Goal: Complete application form

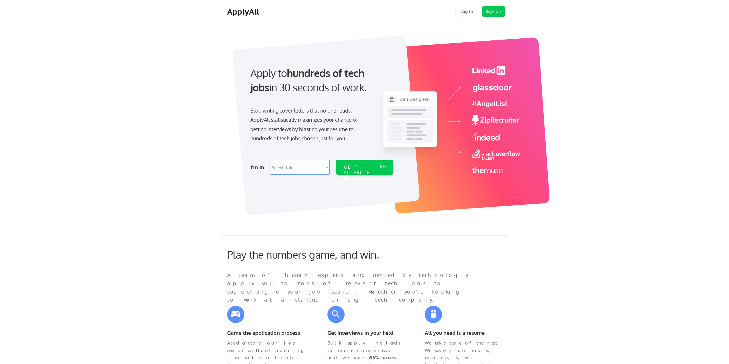
click at [296, 166] on select "Select Role Software Engineering Product Management Customer Success Sales UI/U…" at bounding box center [300, 167] width 60 height 15
select select ""customer_support""
click at [270, 160] on select "Select Role Software Engineering Product Management Customer Success Sales UI/U…" at bounding box center [300, 167] width 60 height 15
select select ""customer_support""
click at [366, 173] on div "GET STARTED" at bounding box center [359, 167] width 36 height 15
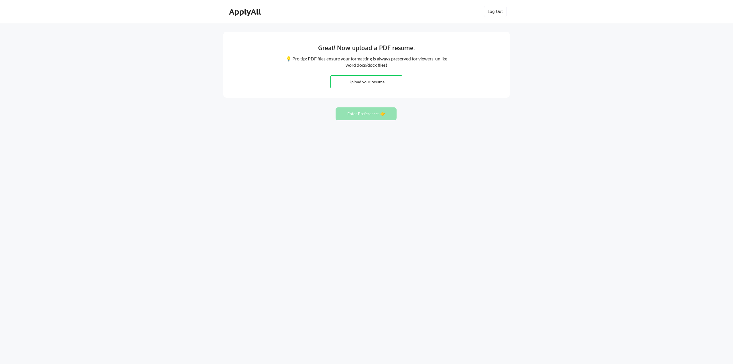
click at [373, 88] on input "file" at bounding box center [366, 82] width 71 height 12
type input "C:\fakepath\Kamila_Burciaga_Resume.docx"
click at [390, 82] on input "file" at bounding box center [366, 82] width 71 height 12
type input "C:\fakepath\Kamila_Burciaga_Resume.pdf"
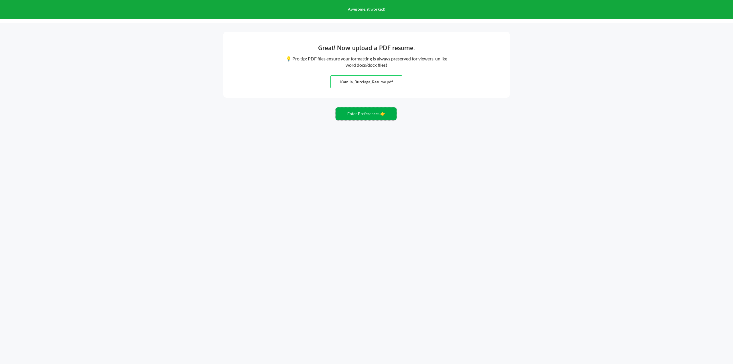
click at [378, 115] on button "Enter Preferences 👉" at bounding box center [366, 113] width 61 height 13
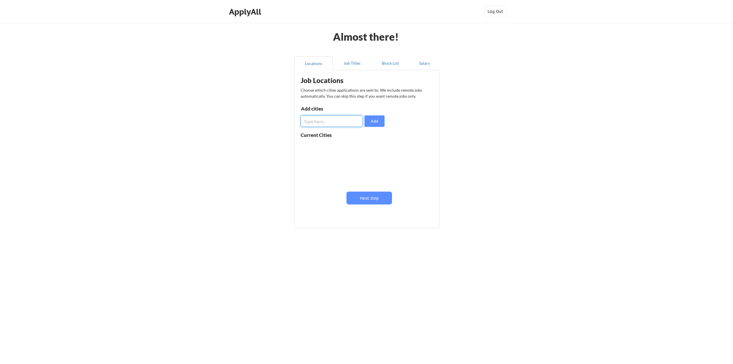
click at [336, 121] on input "input" at bounding box center [332, 120] width 62 height 11
type input "t"
type input "dallas texas"
click at [375, 121] on button "Add" at bounding box center [375, 120] width 20 height 11
click at [332, 122] on input "input" at bounding box center [332, 120] width 62 height 11
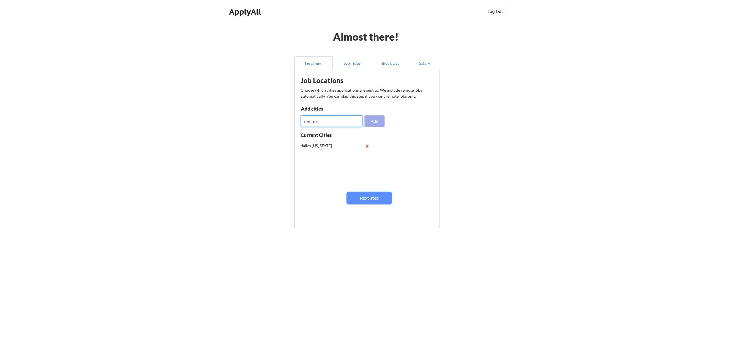
type input "remote"
click at [375, 123] on button "Add" at bounding box center [375, 120] width 20 height 11
click at [375, 203] on button "Next step" at bounding box center [370, 198] width 46 height 13
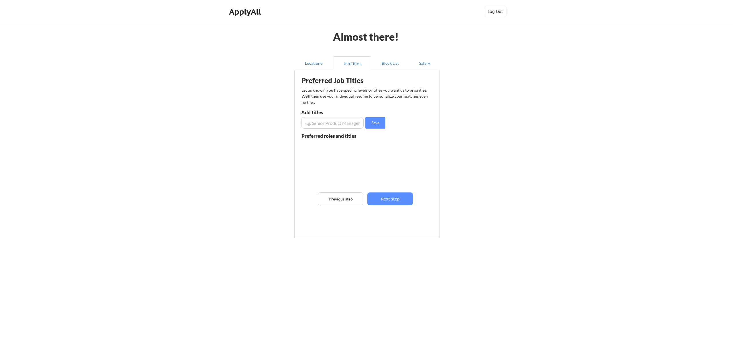
click at [347, 125] on input "input" at bounding box center [332, 122] width 62 height 11
type input "Manager"
click at [377, 126] on button "Save" at bounding box center [375, 122] width 20 height 11
click at [329, 127] on input "input" at bounding box center [332, 122] width 62 height 11
click at [326, 122] on input "input" at bounding box center [332, 122] width 62 height 11
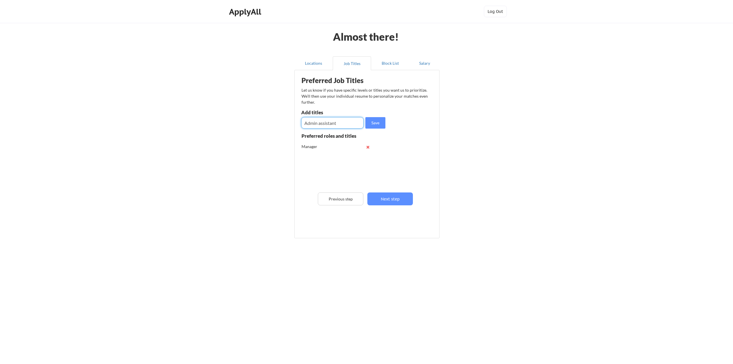
type input "Admin assistant"
click at [377, 123] on button "Save" at bounding box center [375, 122] width 20 height 11
click at [324, 123] on input "input" at bounding box center [332, 122] width 62 height 11
type input "Hospitality"
click at [376, 122] on button "Save" at bounding box center [375, 122] width 20 height 11
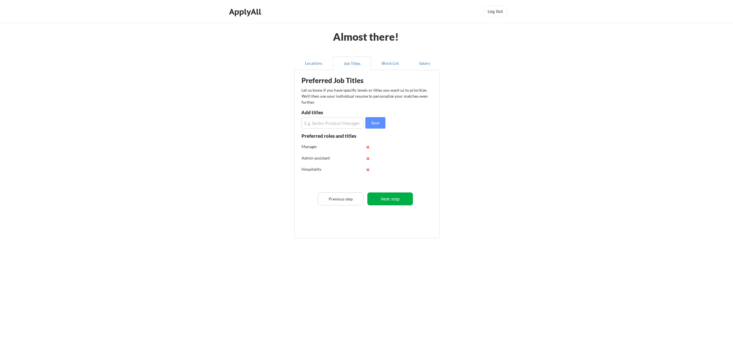
click at [394, 201] on button "Next step" at bounding box center [390, 198] width 46 height 13
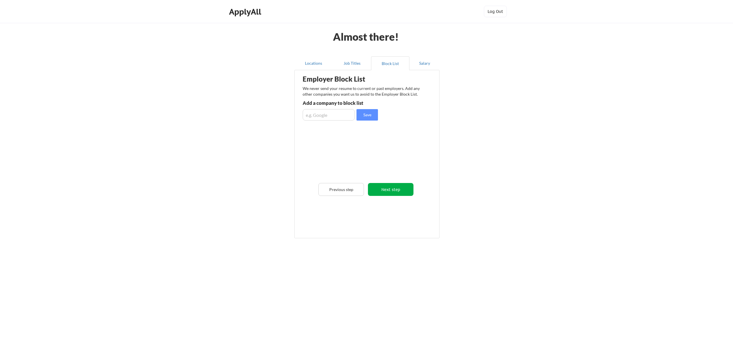
click at [396, 187] on button "Next step" at bounding box center [391, 189] width 46 height 13
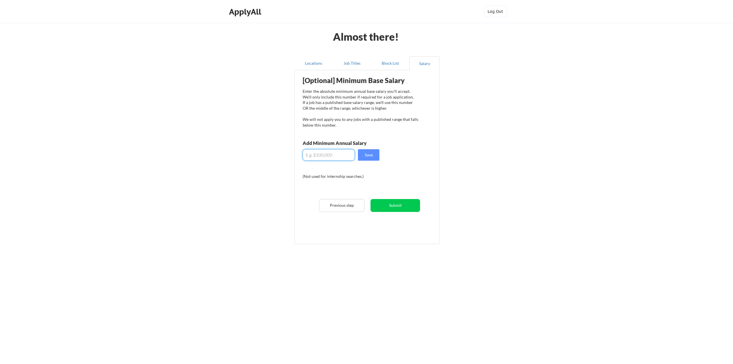
click at [349, 153] on input "input" at bounding box center [329, 154] width 52 height 11
type input "$0"
click at [311, 157] on input "input" at bounding box center [329, 154] width 52 height 11
type input "$7"
type input "$70,000"
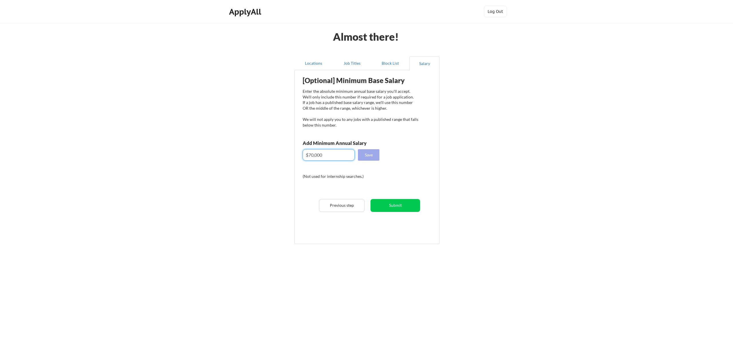
click at [373, 149] on button "Save" at bounding box center [368, 154] width 21 height 11
click at [397, 210] on button "Submit" at bounding box center [396, 205] width 50 height 13
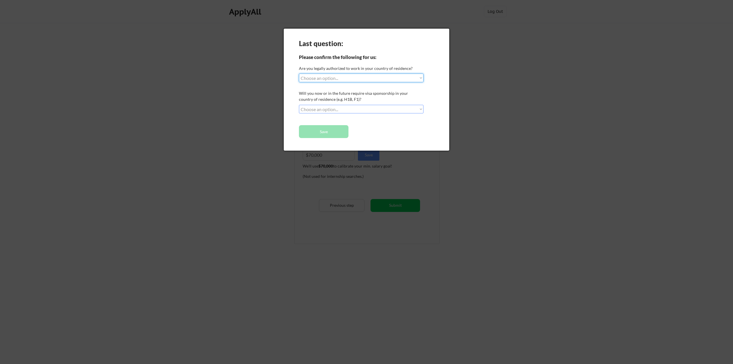
click at [349, 76] on select "Choose an option... Yes, I am a US Citizen Yes, I am a Canadian Citizen Yes, I …" at bounding box center [361, 78] width 125 height 9
select select ""yes__i_am_a_us_green_card_holder""
click at [299, 74] on select "Choose an option... Yes, I am a US Citizen Yes, I am a Canadian Citizen Yes, I …" at bounding box center [361, 78] width 125 height 9
click at [377, 78] on select "Choose an option... Yes, I am a US Citizen Yes, I am a Canadian Citizen Yes, I …" at bounding box center [361, 78] width 125 height 9
click at [417, 61] on div "Last question: Please confirm the following for us: Are you legally authorized …" at bounding box center [367, 90] width 166 height 122
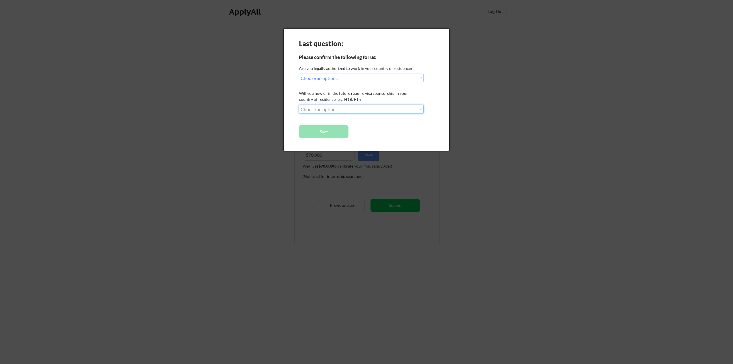
click at [373, 108] on select "Choose an option... No, I will not need sponsorship Yes, I will need sponsorship" at bounding box center [361, 109] width 125 height 9
select select ""no__i_will_not_need_sponsorship""
click at [299, 105] on select "Choose an option... No, I will not need sponsorship Yes, I will need sponsorship" at bounding box center [361, 109] width 125 height 9
click at [340, 130] on button "Save" at bounding box center [324, 131] width 50 height 13
